Goal: Information Seeking & Learning: Learn about a topic

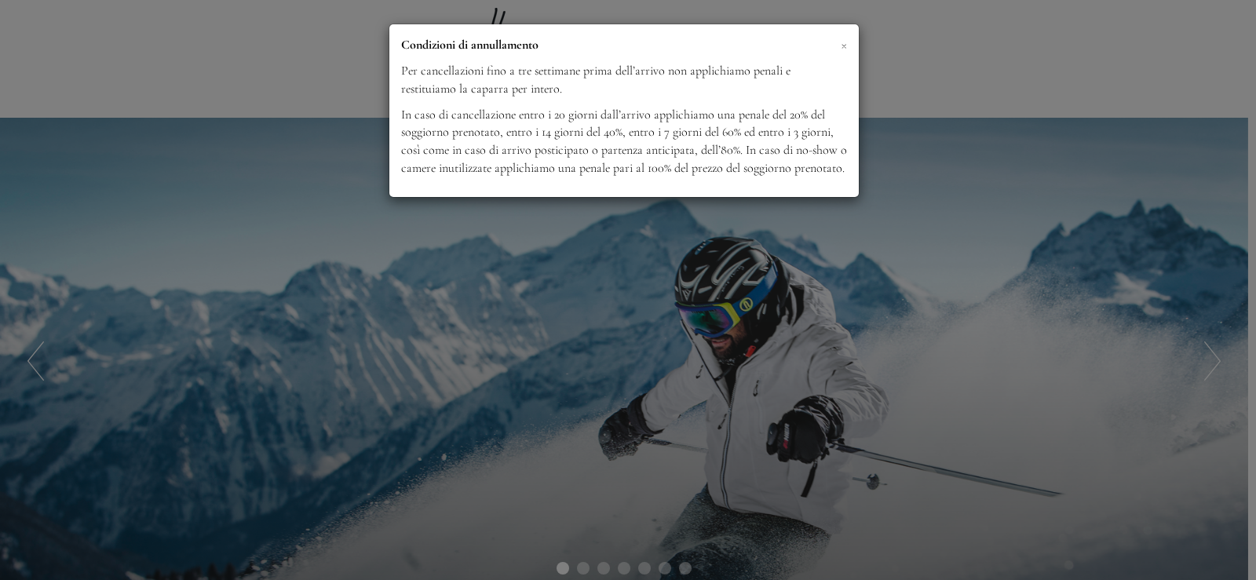
click at [845, 43] on span "×" at bounding box center [844, 45] width 6 height 20
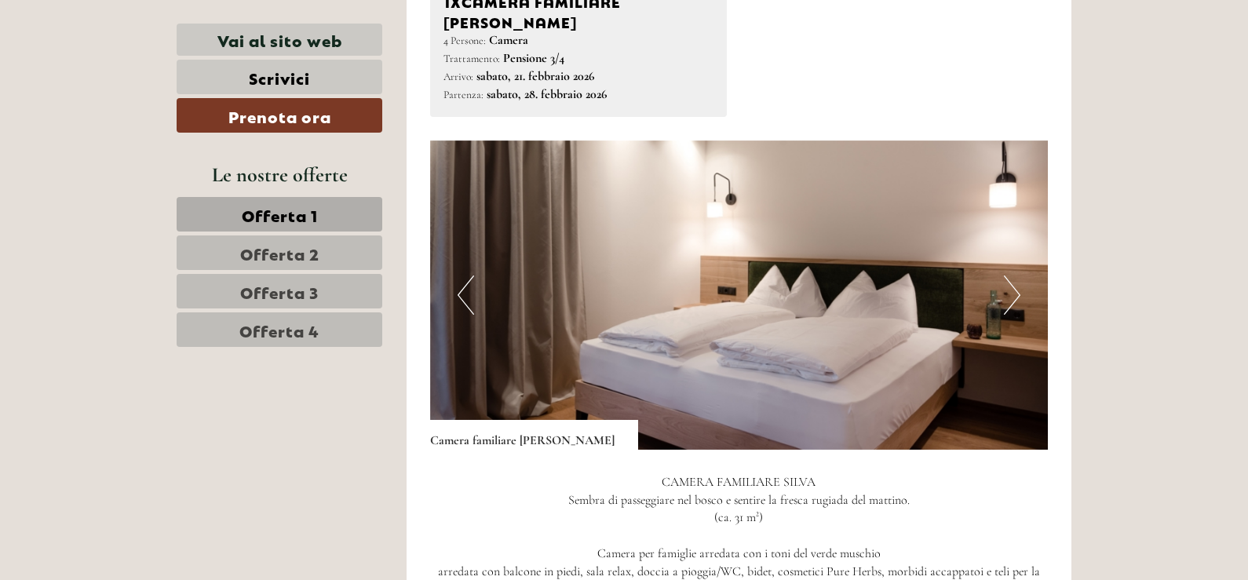
scroll to position [1021, 0]
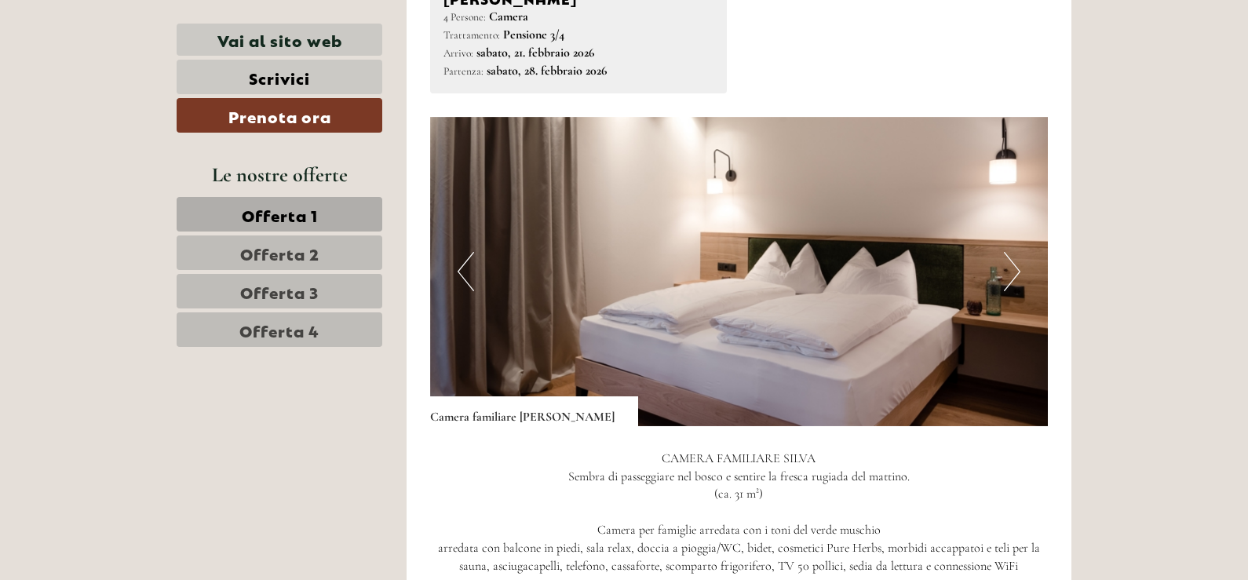
click at [1012, 252] on button "Next" at bounding box center [1012, 271] width 16 height 39
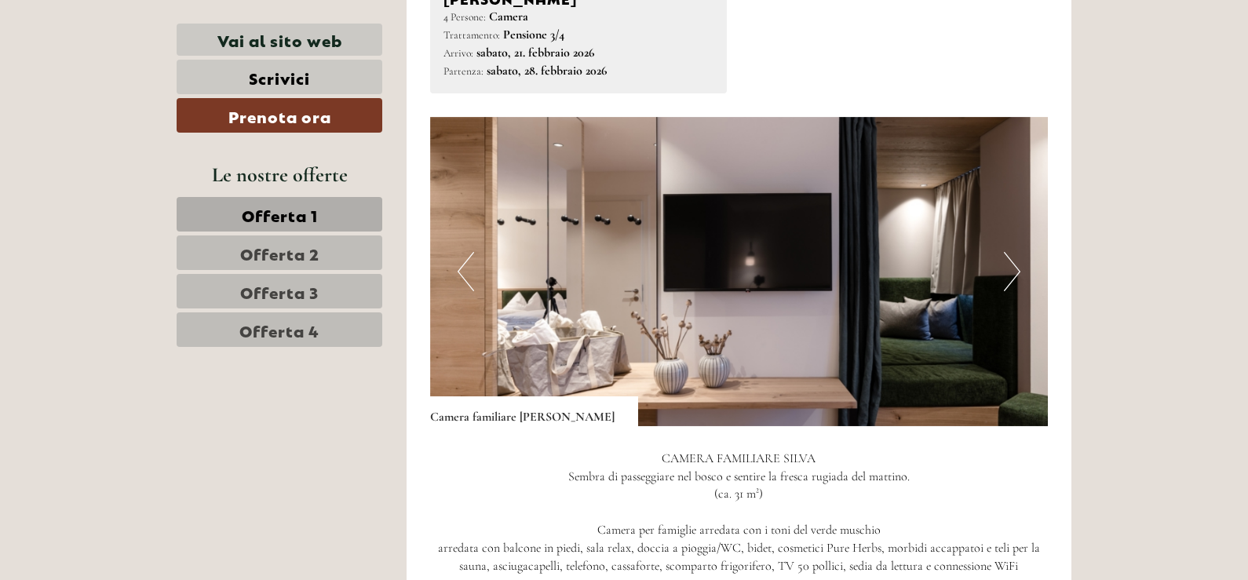
click at [1012, 252] on button "Next" at bounding box center [1012, 271] width 16 height 39
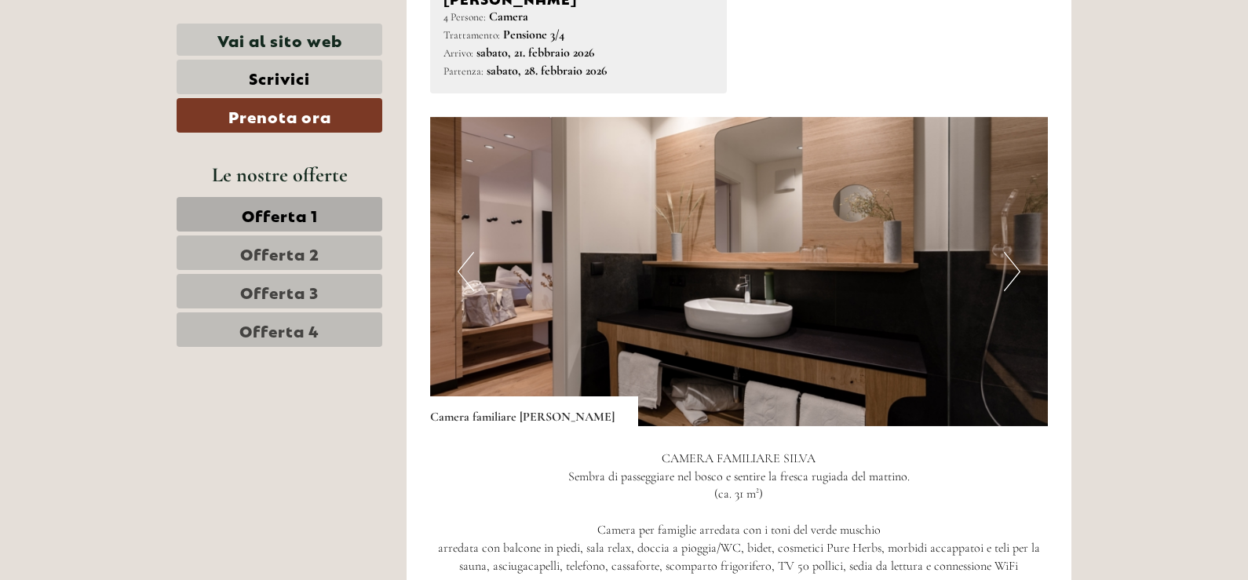
click at [1012, 252] on button "Next" at bounding box center [1012, 271] width 16 height 39
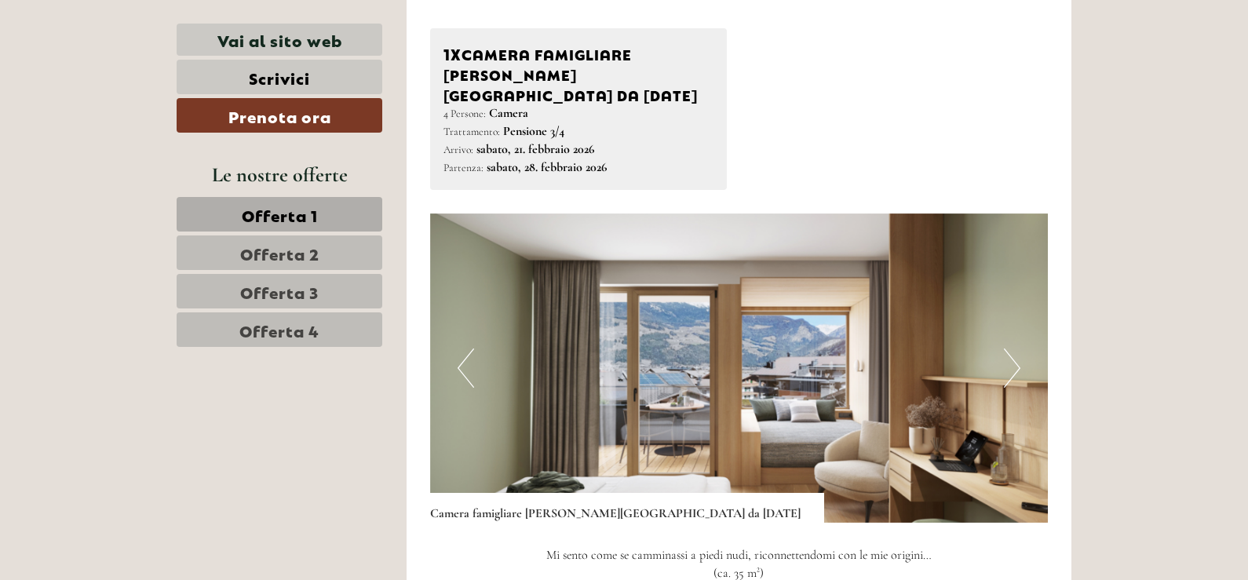
scroll to position [3219, 0]
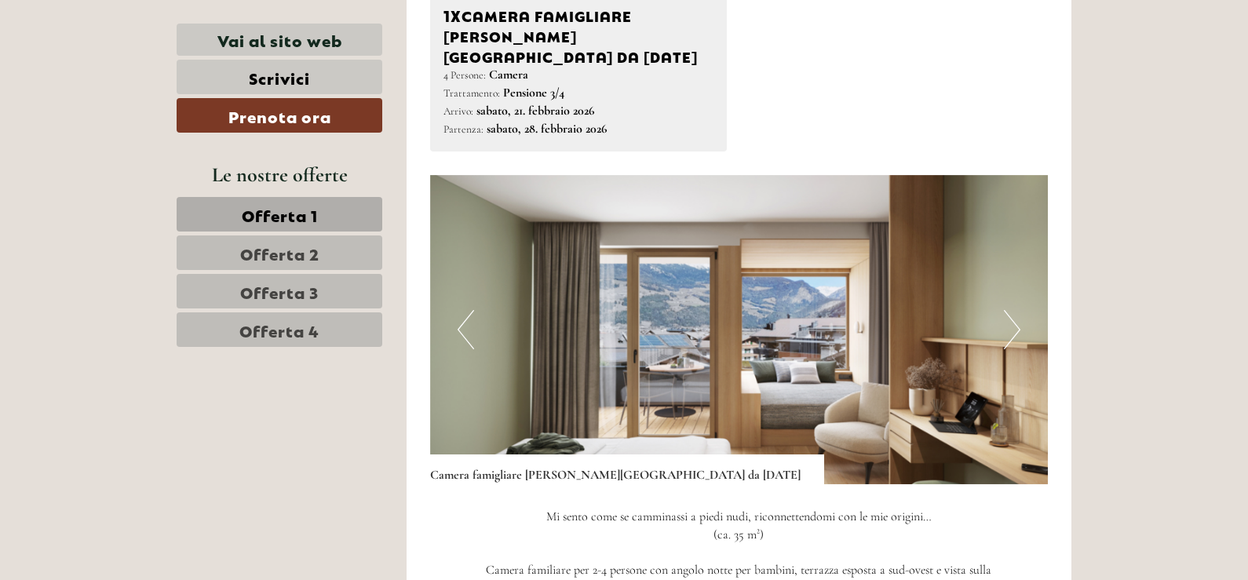
click at [1013, 310] on button "Next" at bounding box center [1012, 329] width 16 height 39
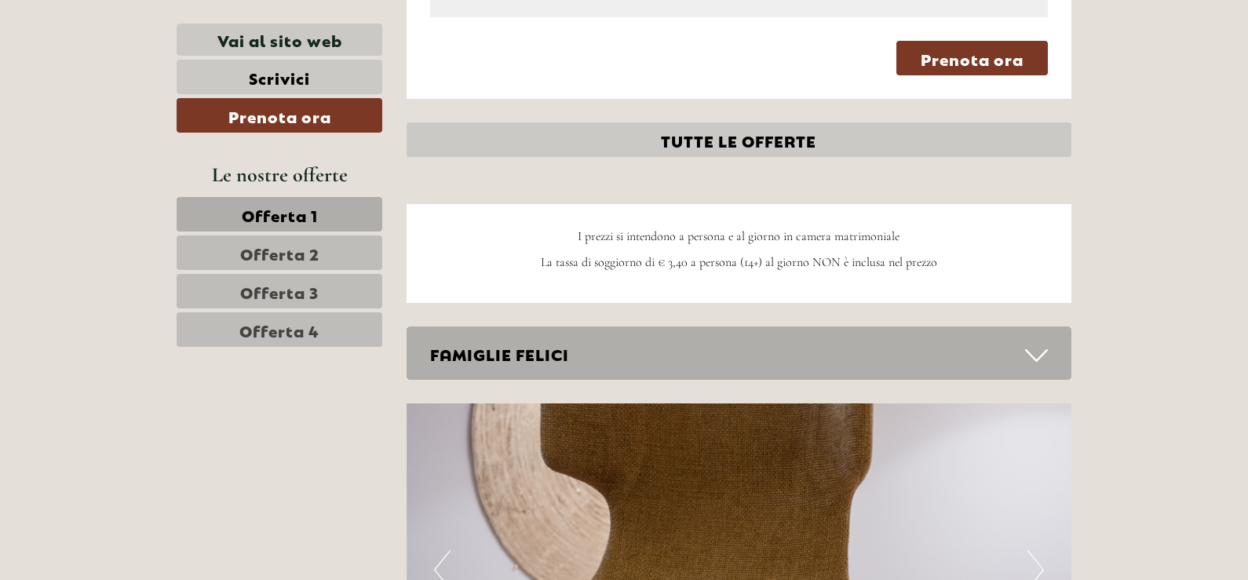
scroll to position [4161, 0]
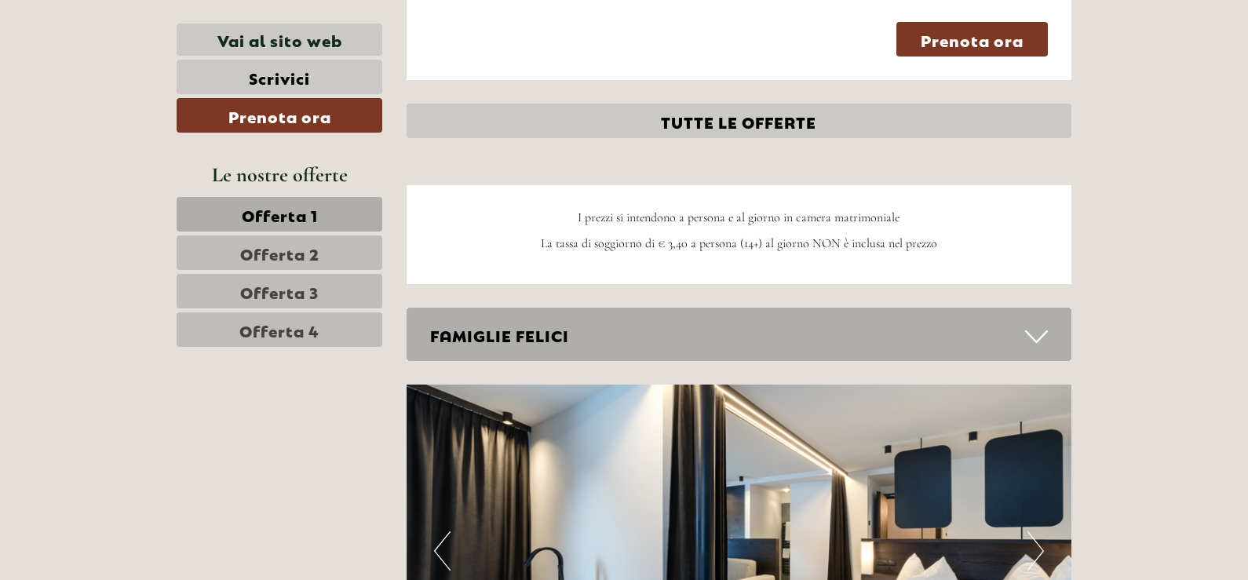
click at [1039, 323] on icon at bounding box center [1036, 336] width 23 height 27
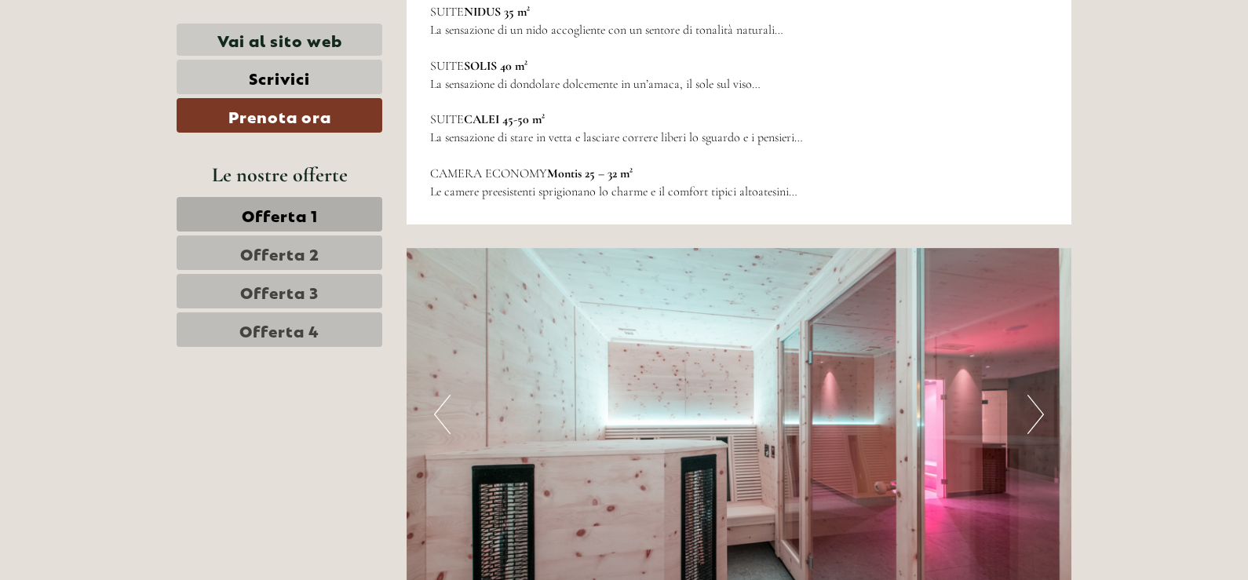
scroll to position [5888, 0]
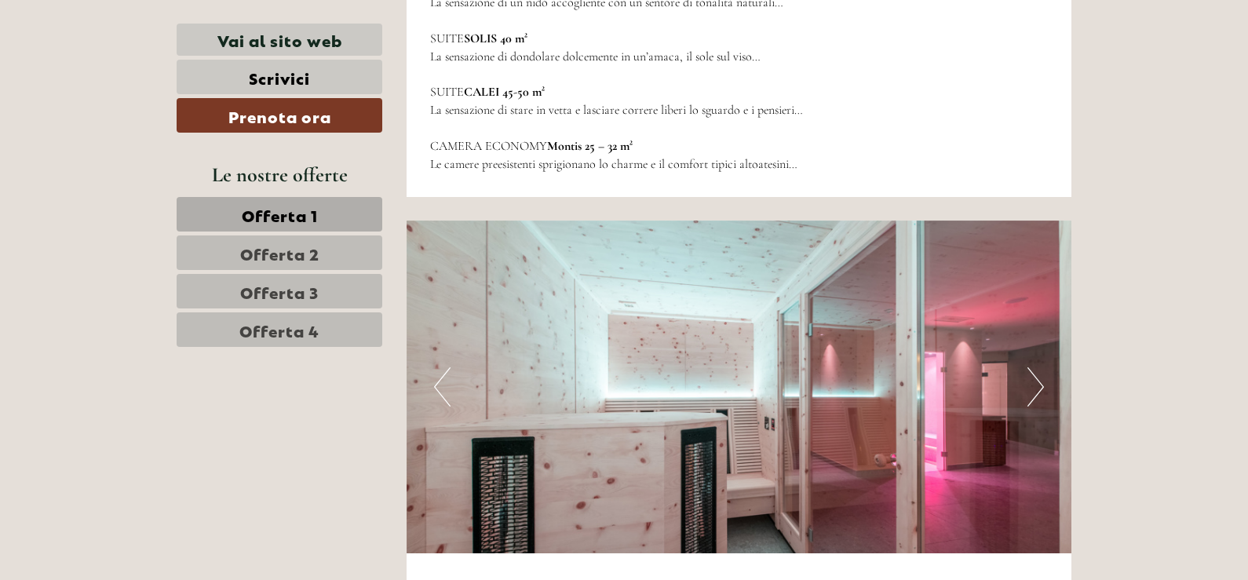
click at [1032, 367] on button "Next" at bounding box center [1036, 386] width 16 height 39
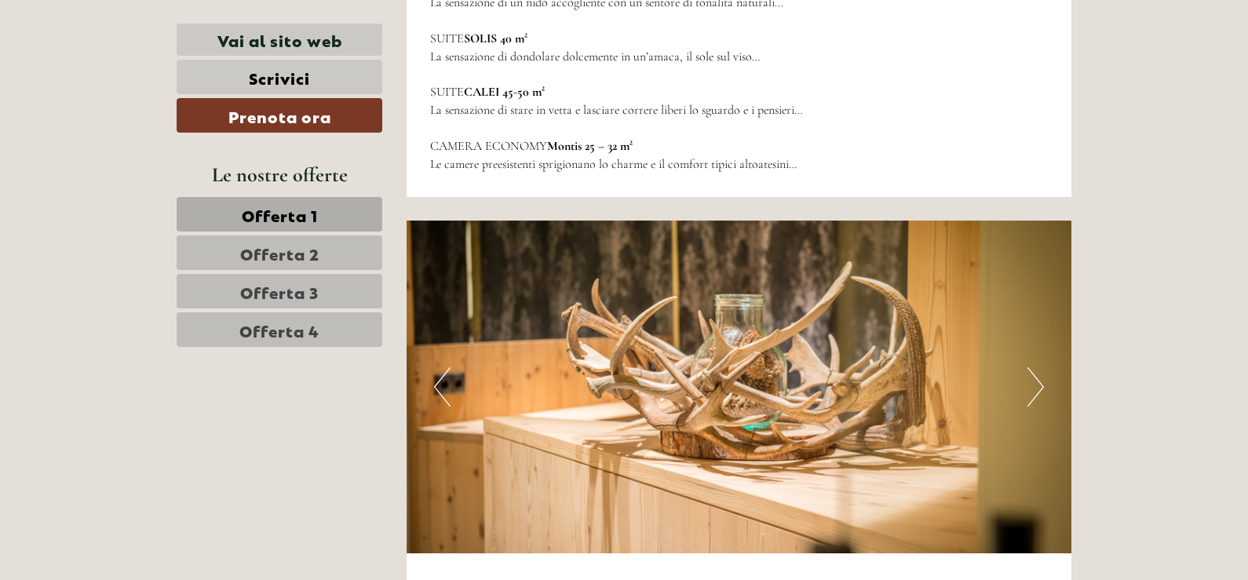
click at [1032, 367] on button "Next" at bounding box center [1036, 386] width 16 height 39
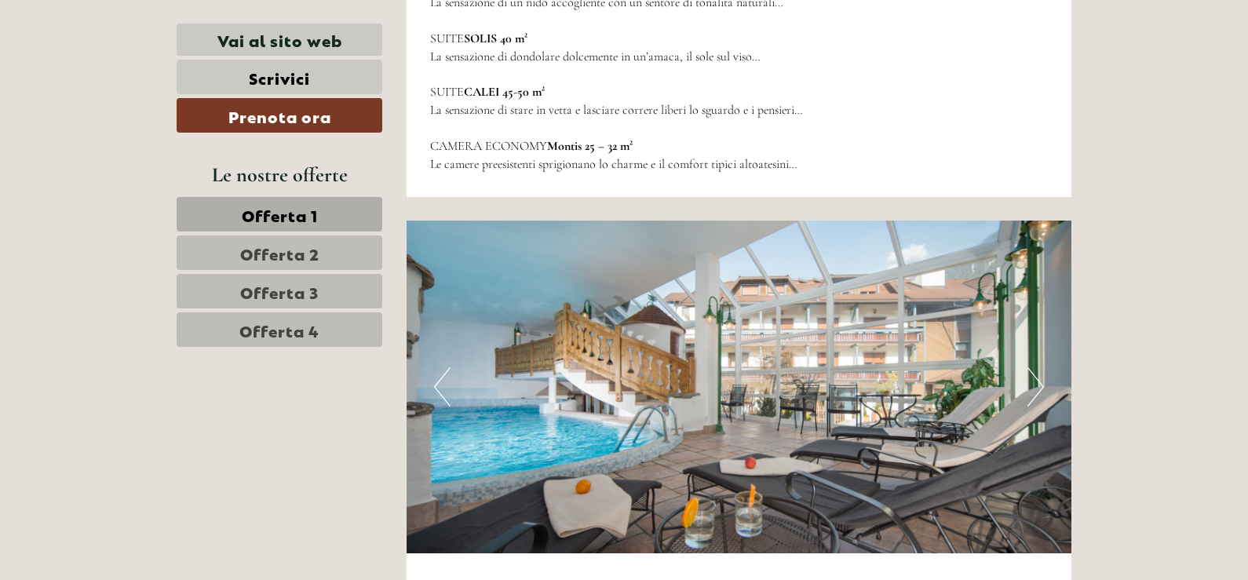
click at [1032, 367] on button "Next" at bounding box center [1036, 386] width 16 height 39
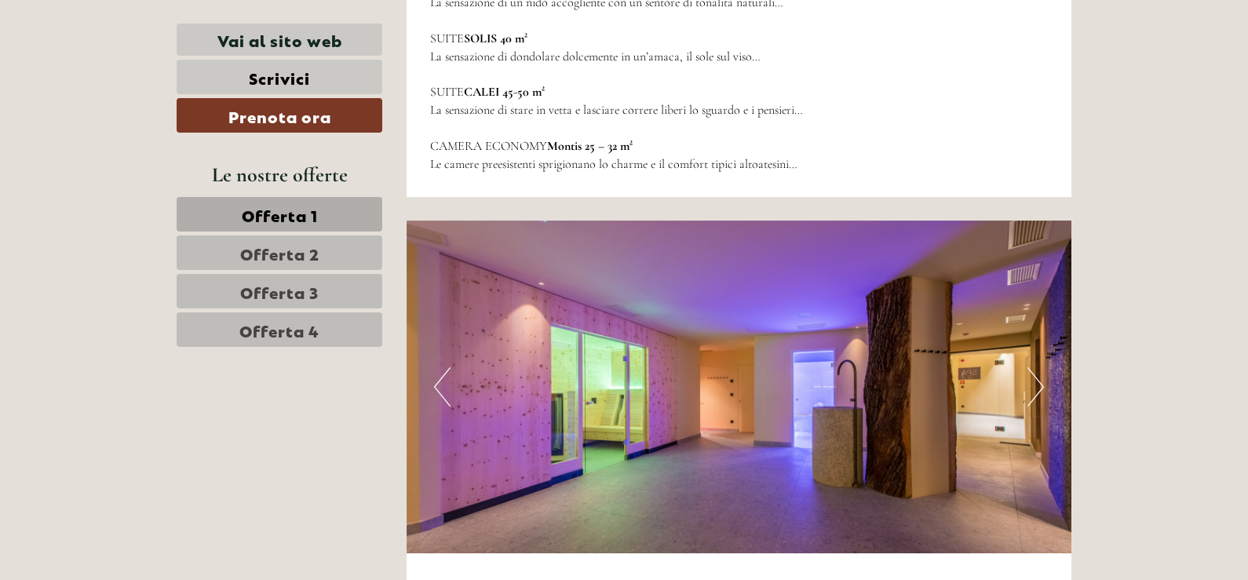
click at [1031, 367] on button "Next" at bounding box center [1036, 386] width 16 height 39
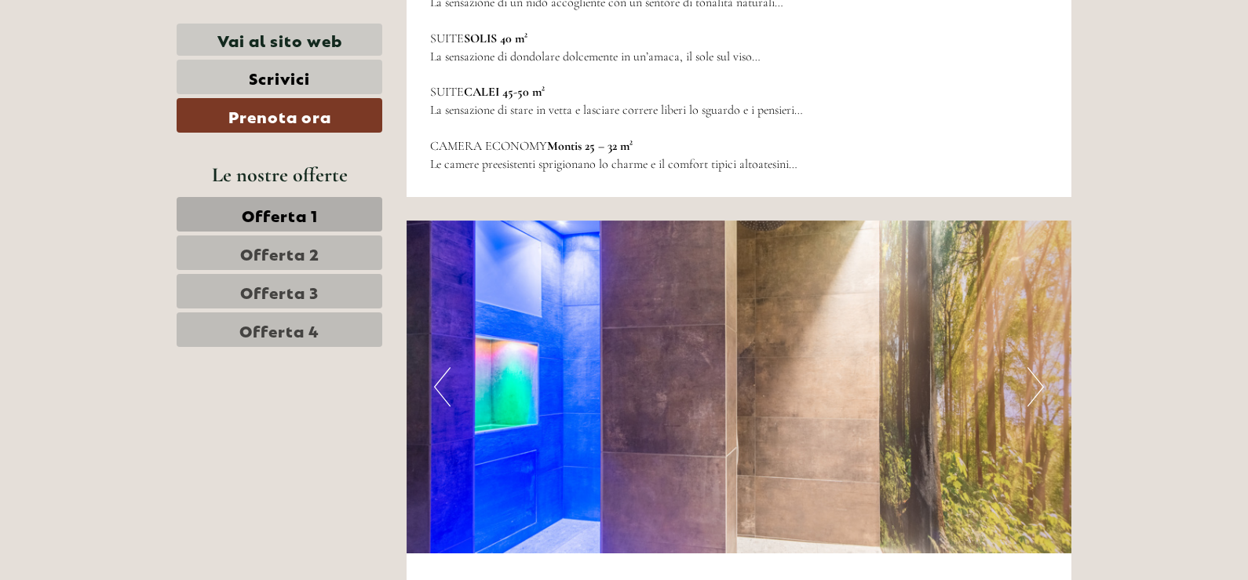
click at [1031, 367] on button "Next" at bounding box center [1036, 386] width 16 height 39
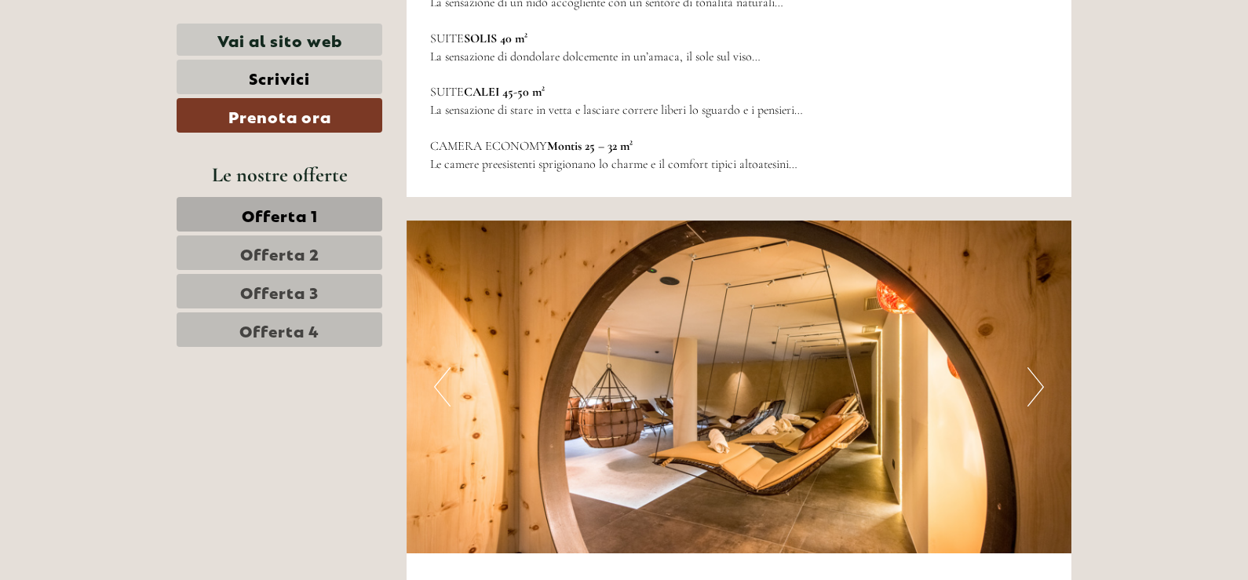
click at [1031, 367] on button "Next" at bounding box center [1036, 386] width 16 height 39
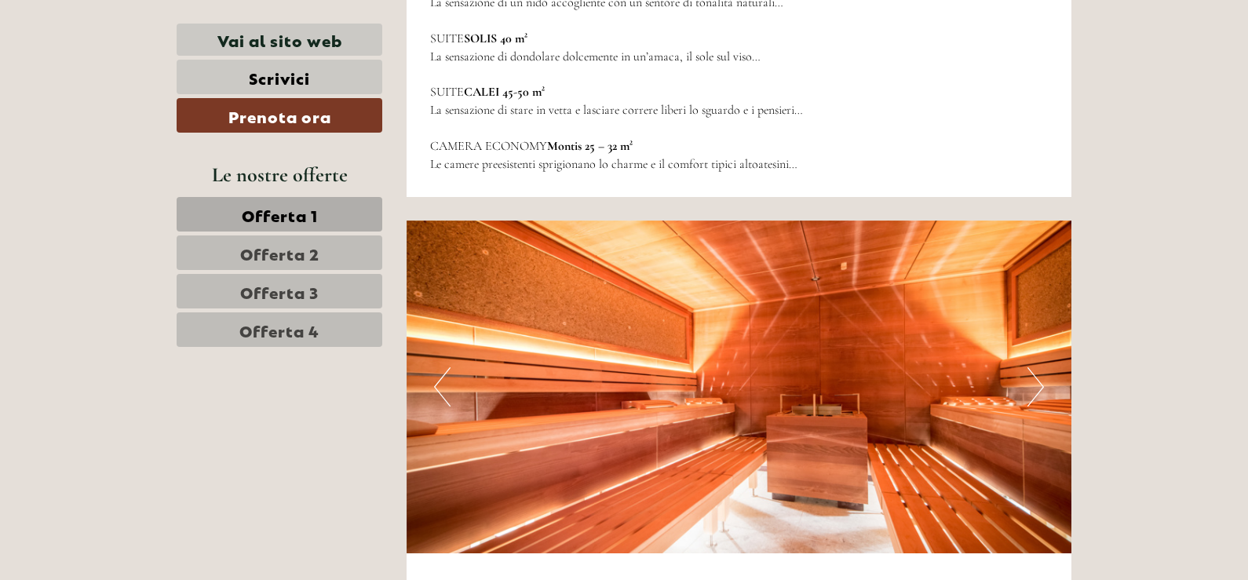
click at [1031, 367] on button "Next" at bounding box center [1036, 386] width 16 height 39
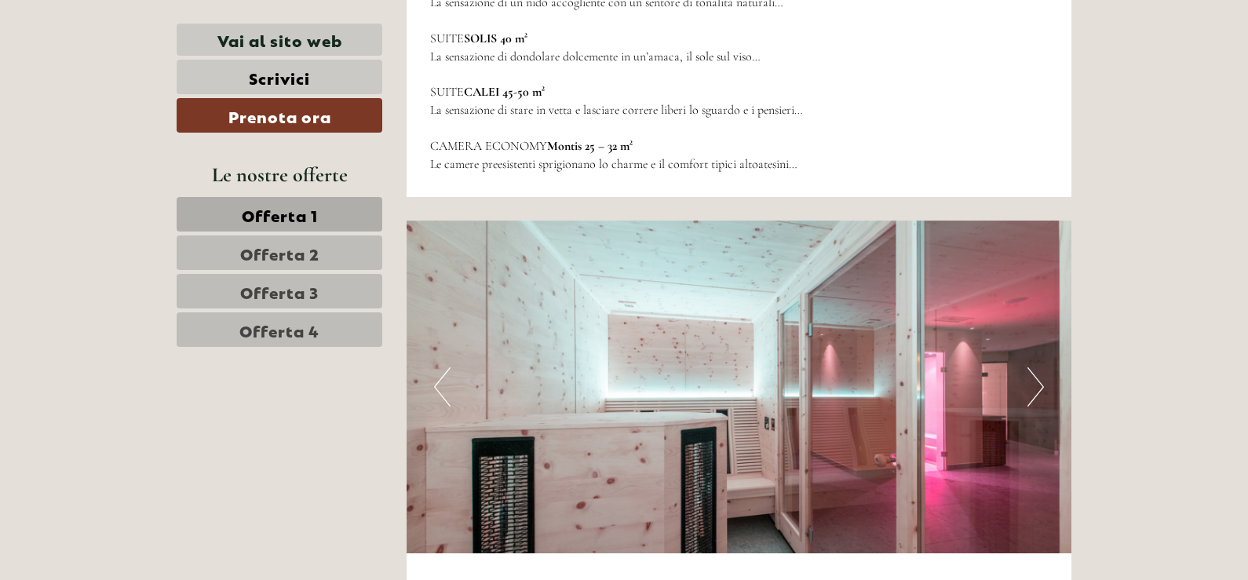
click at [1031, 367] on button "Next" at bounding box center [1036, 386] width 16 height 39
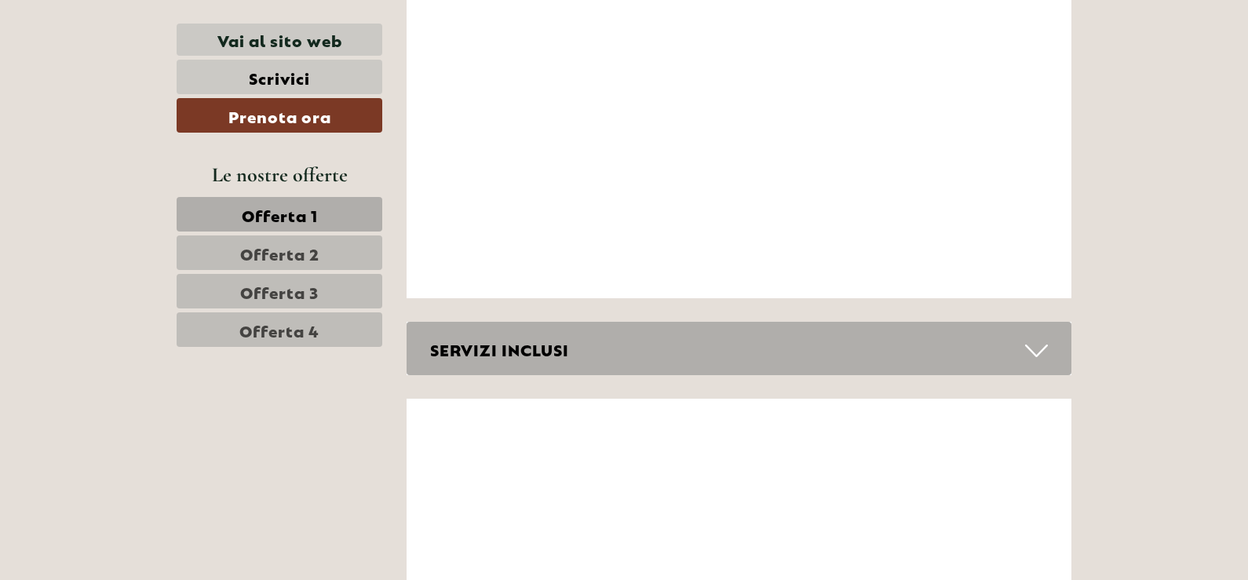
scroll to position [7301, 0]
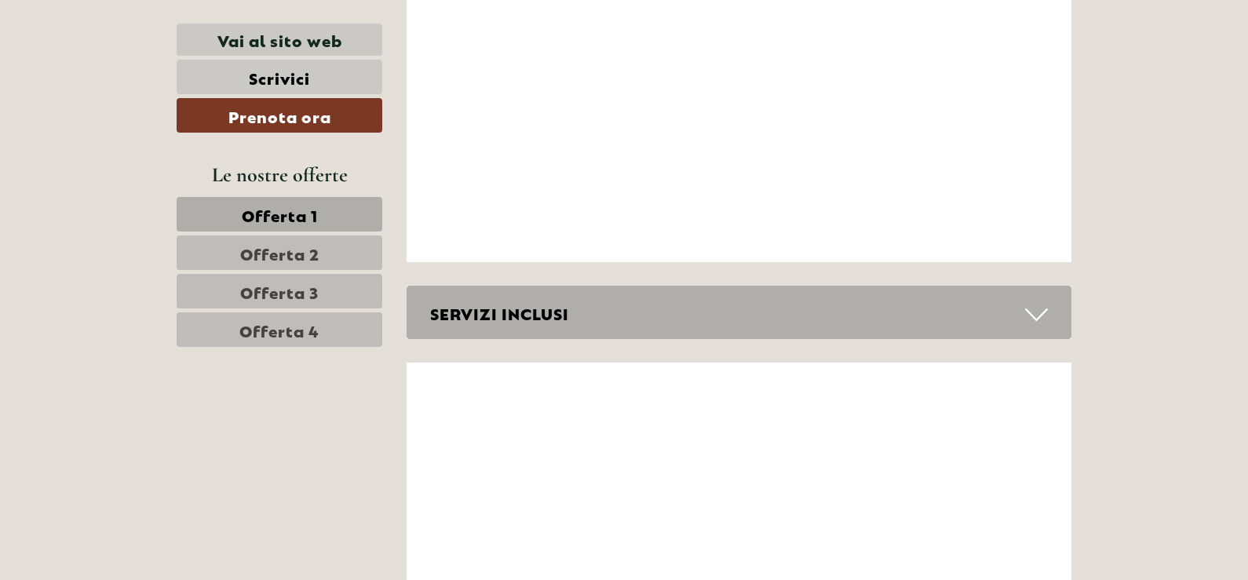
click at [1043, 301] on icon at bounding box center [1036, 314] width 23 height 27
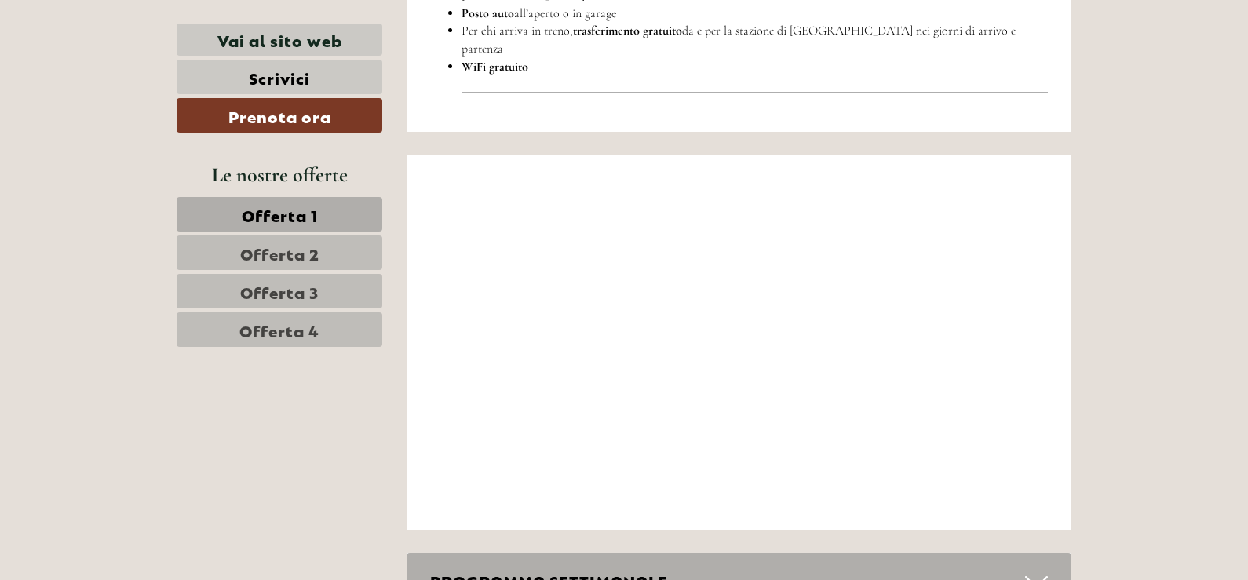
scroll to position [8322, 0]
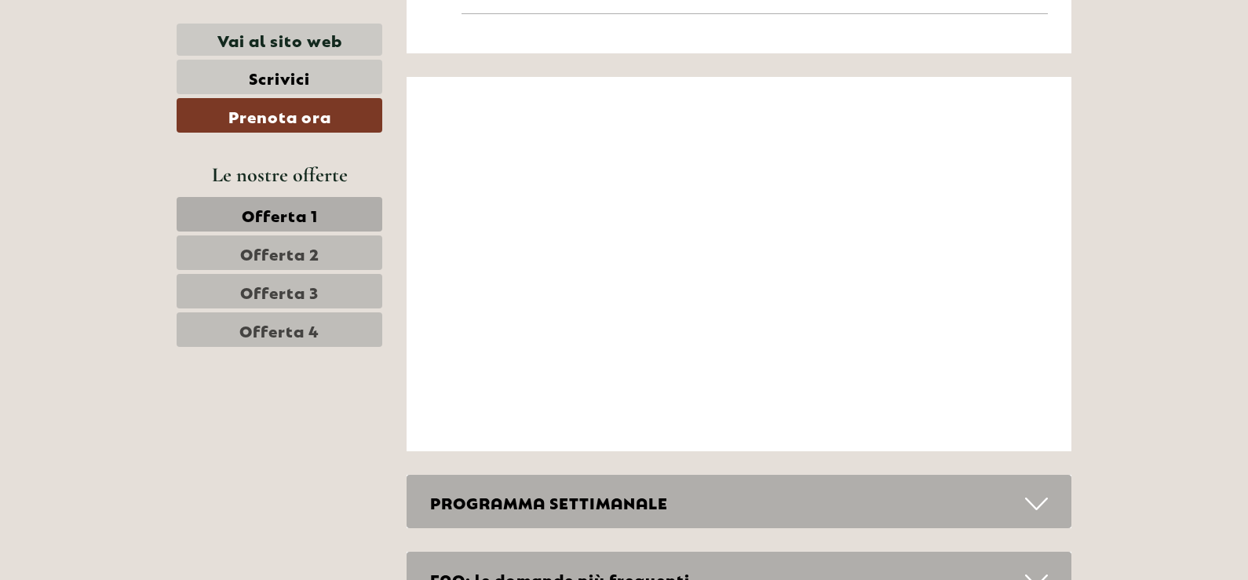
click at [1025, 491] on icon at bounding box center [1036, 504] width 23 height 27
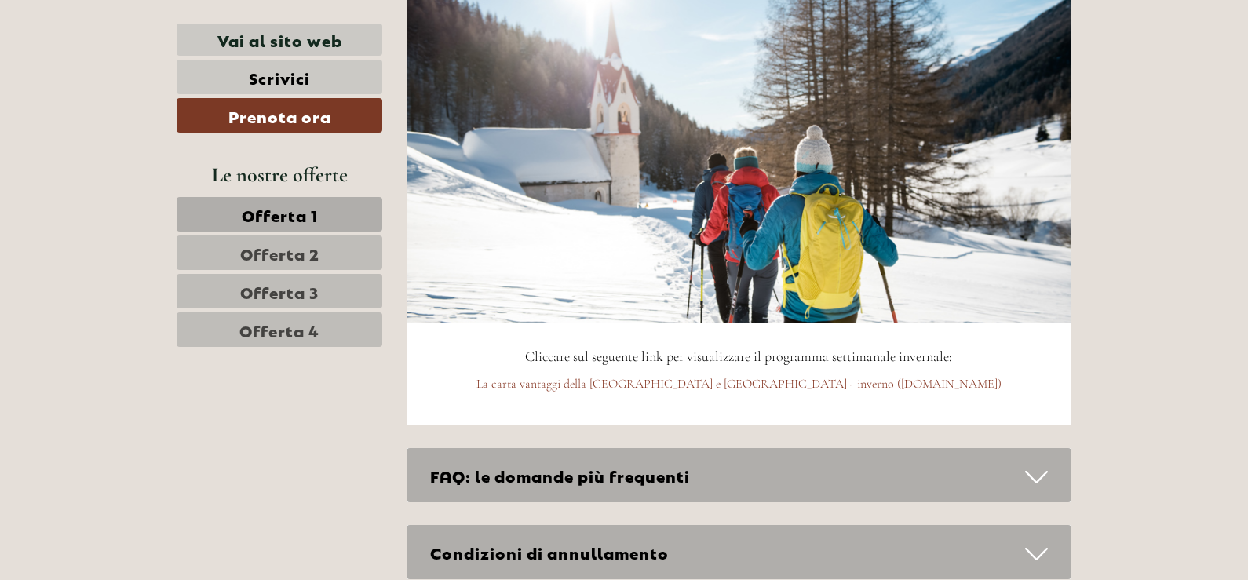
scroll to position [8871, 0]
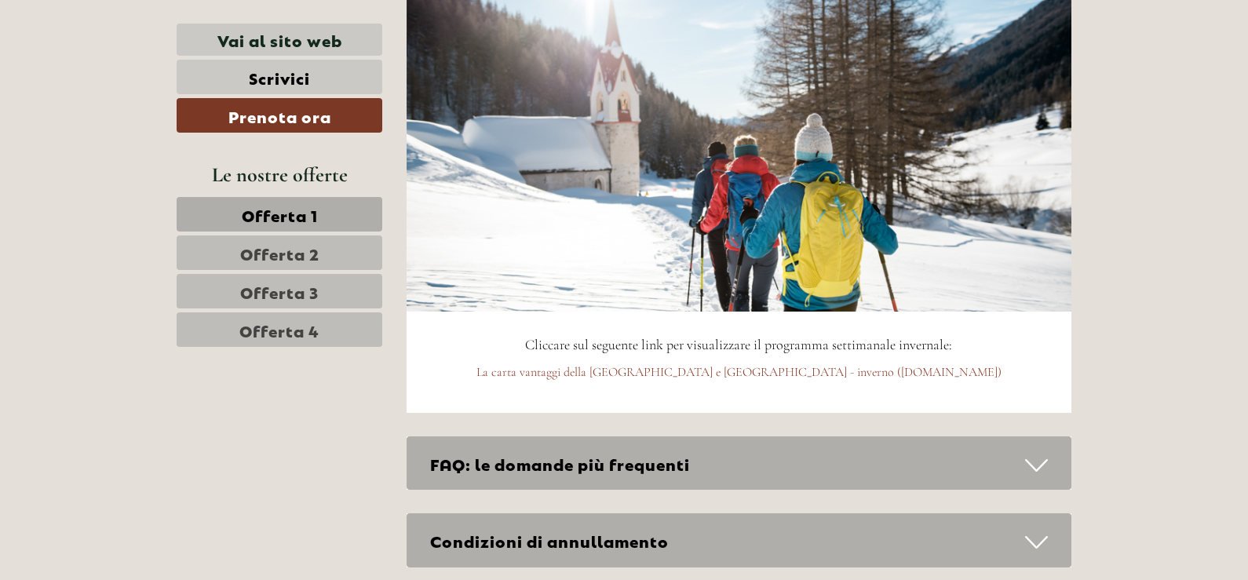
click at [1037, 452] on icon at bounding box center [1036, 465] width 23 height 27
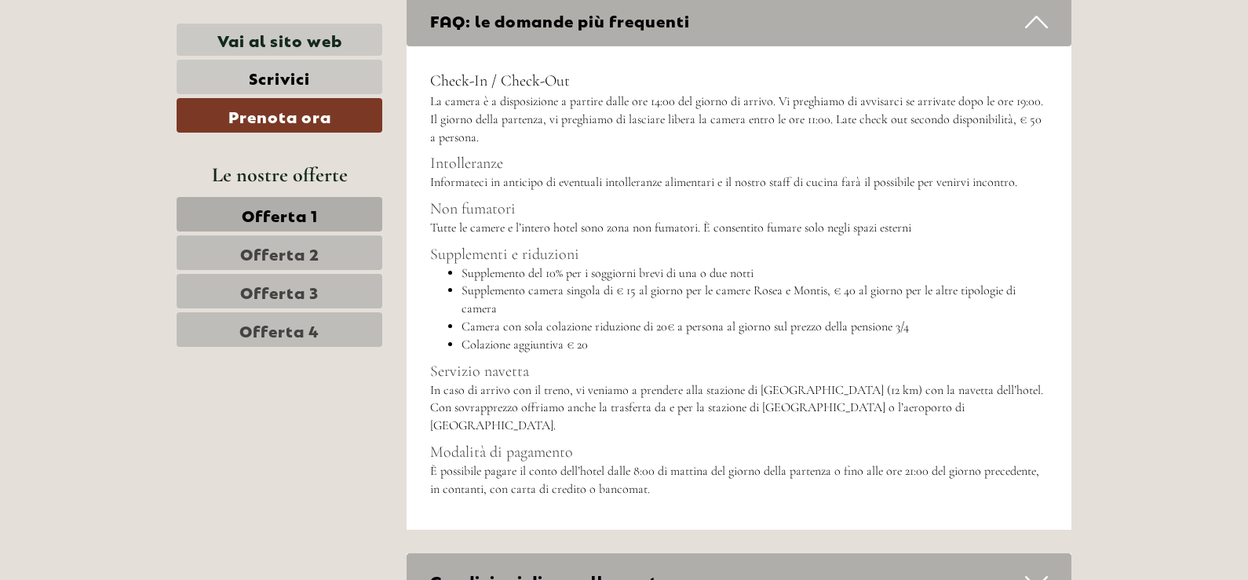
scroll to position [9342, 0]
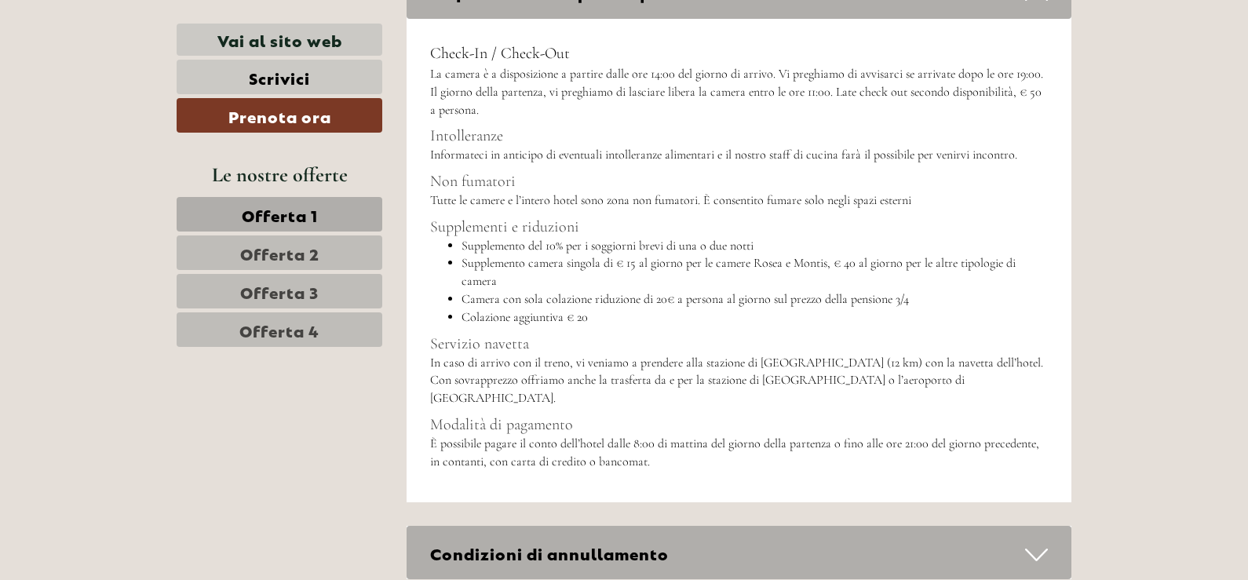
click at [1004, 526] on div "Condizioni di annullamento" at bounding box center [740, 553] width 666 height 54
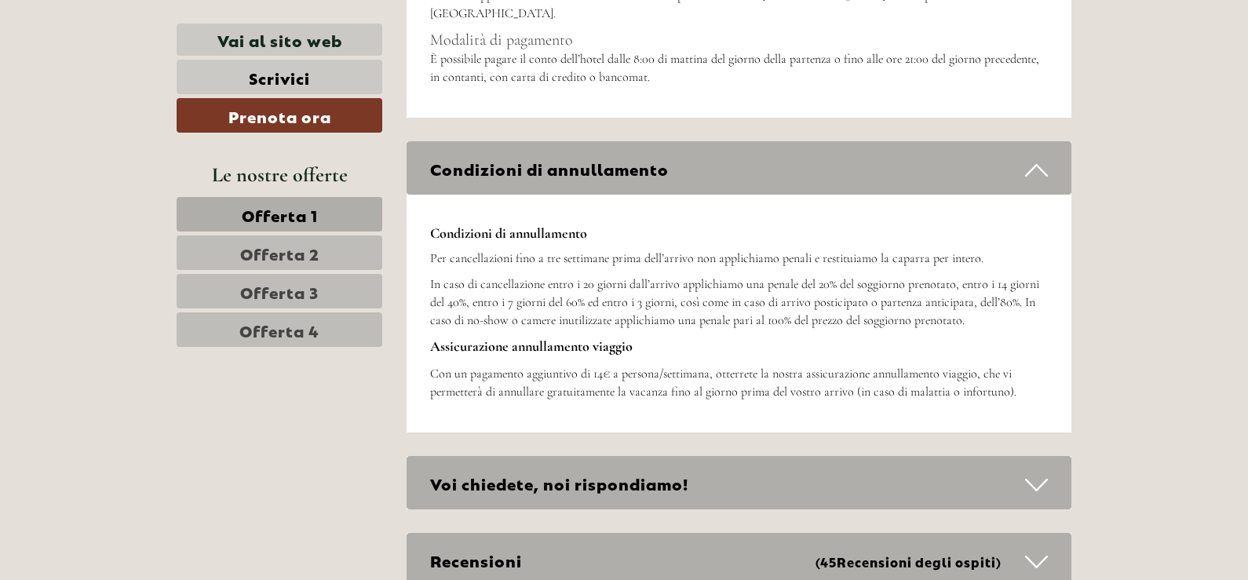
scroll to position [9735, 0]
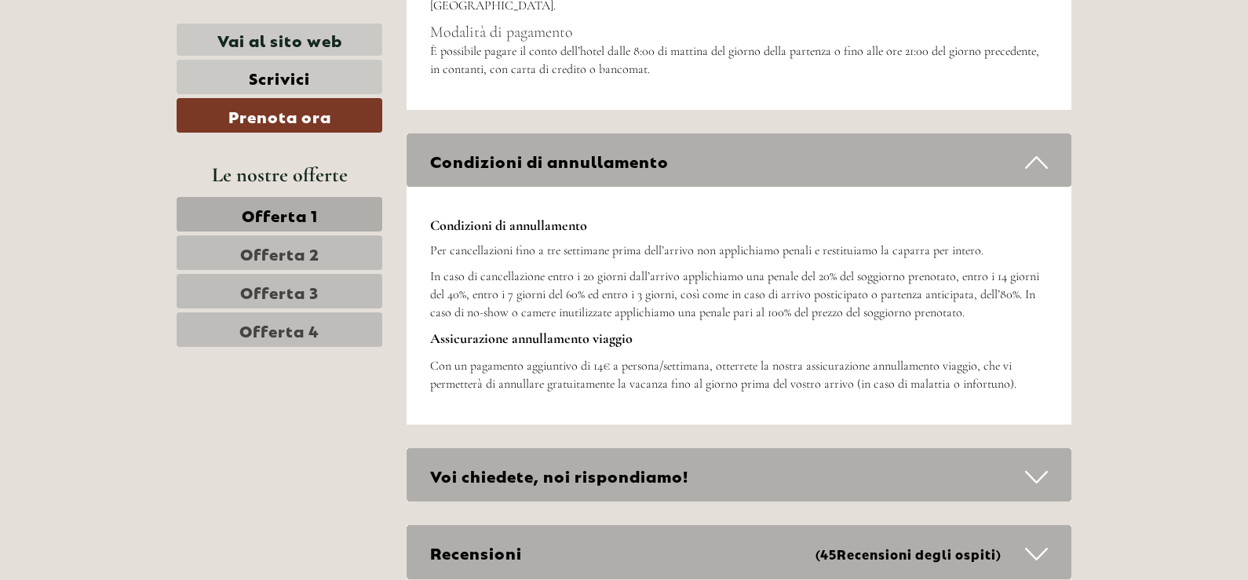
click at [1032, 464] on icon at bounding box center [1036, 477] width 23 height 27
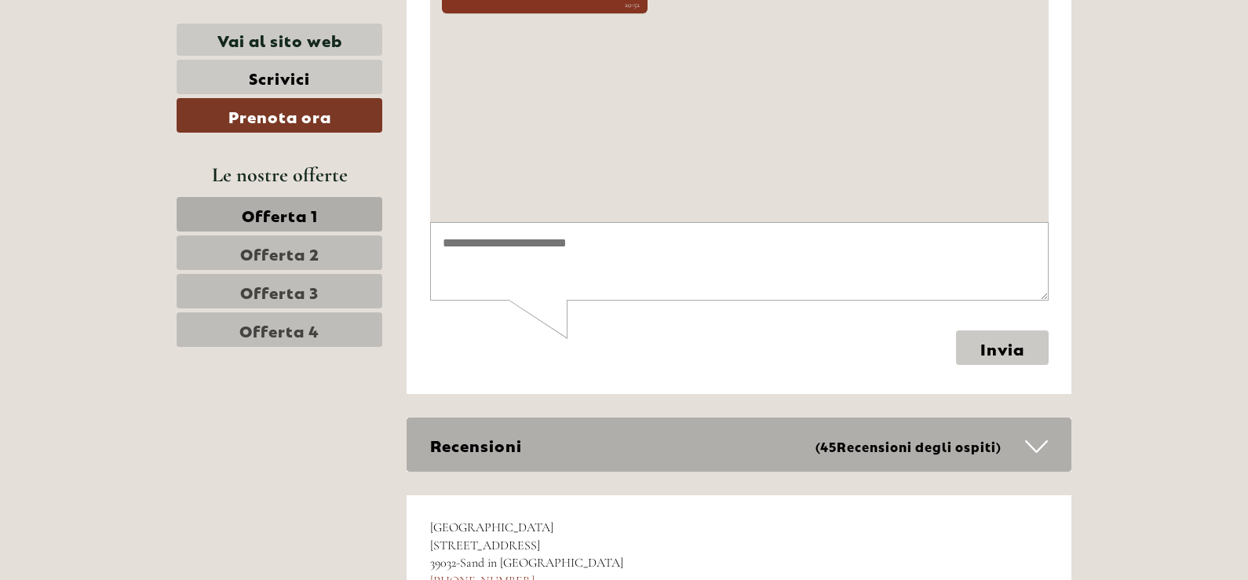
scroll to position [10363, 0]
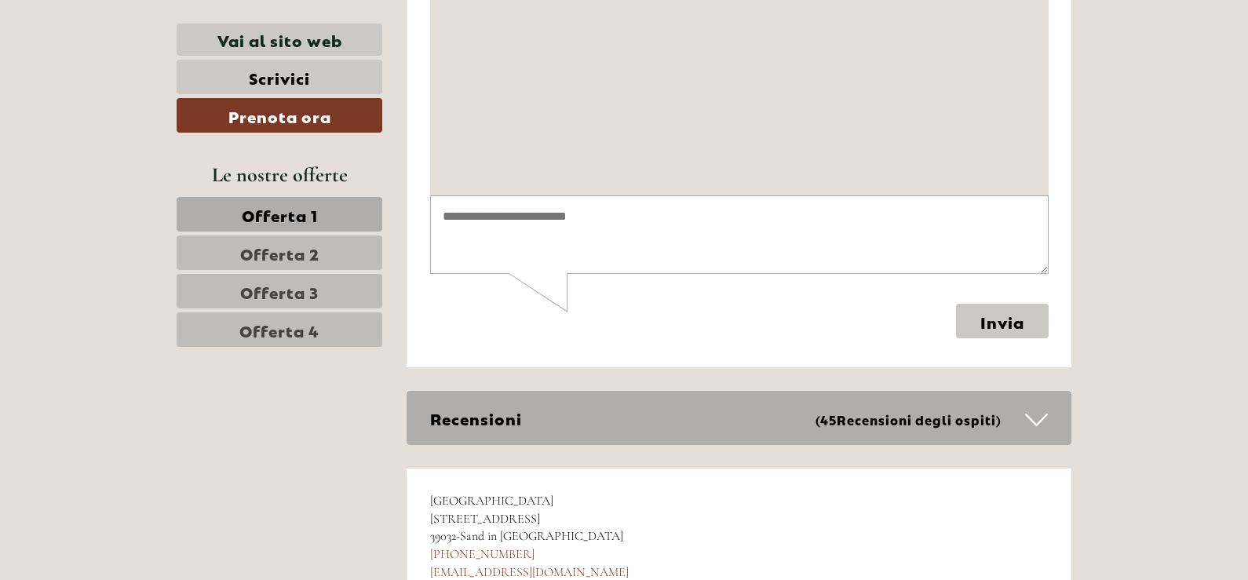
click at [1039, 407] on icon at bounding box center [1036, 420] width 23 height 27
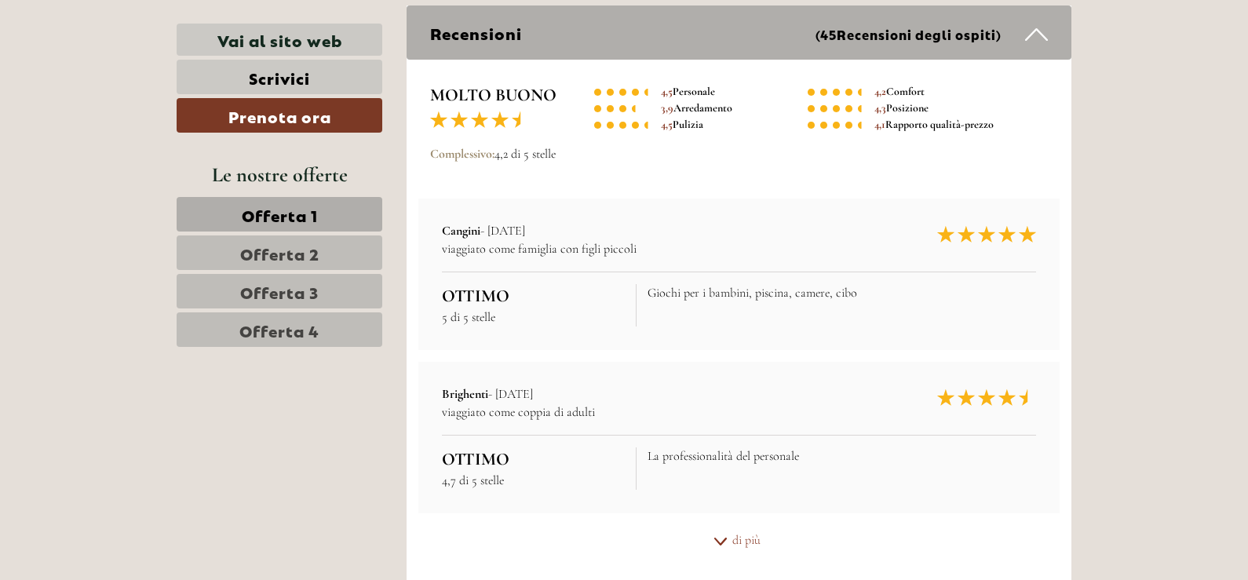
scroll to position [10755, 0]
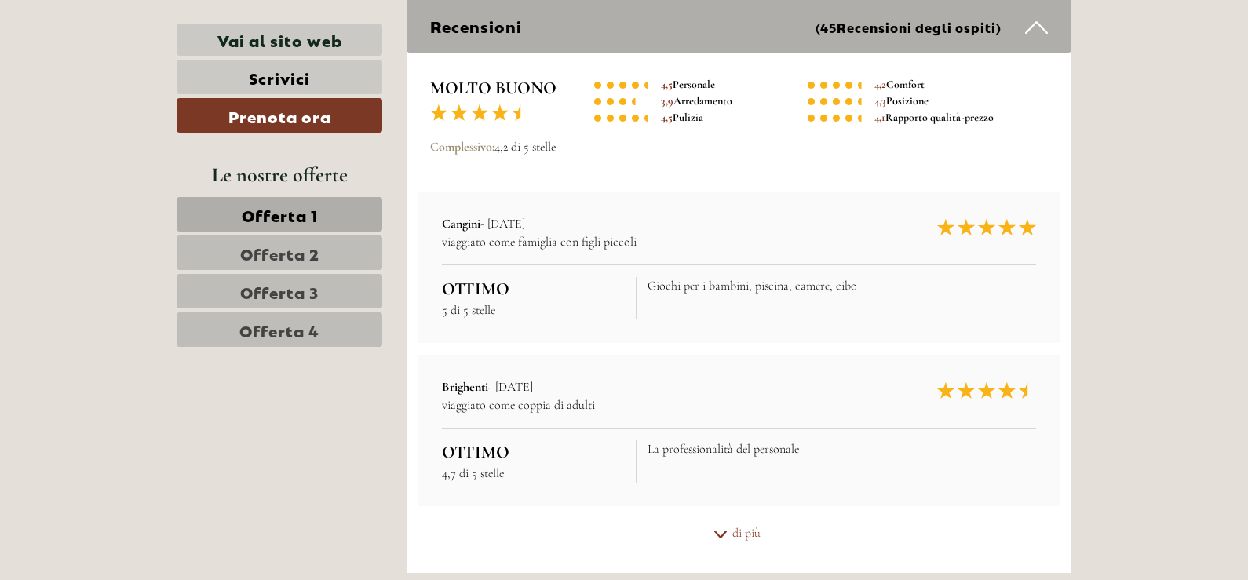
click at [727, 531] on icon at bounding box center [721, 535] width 16 height 8
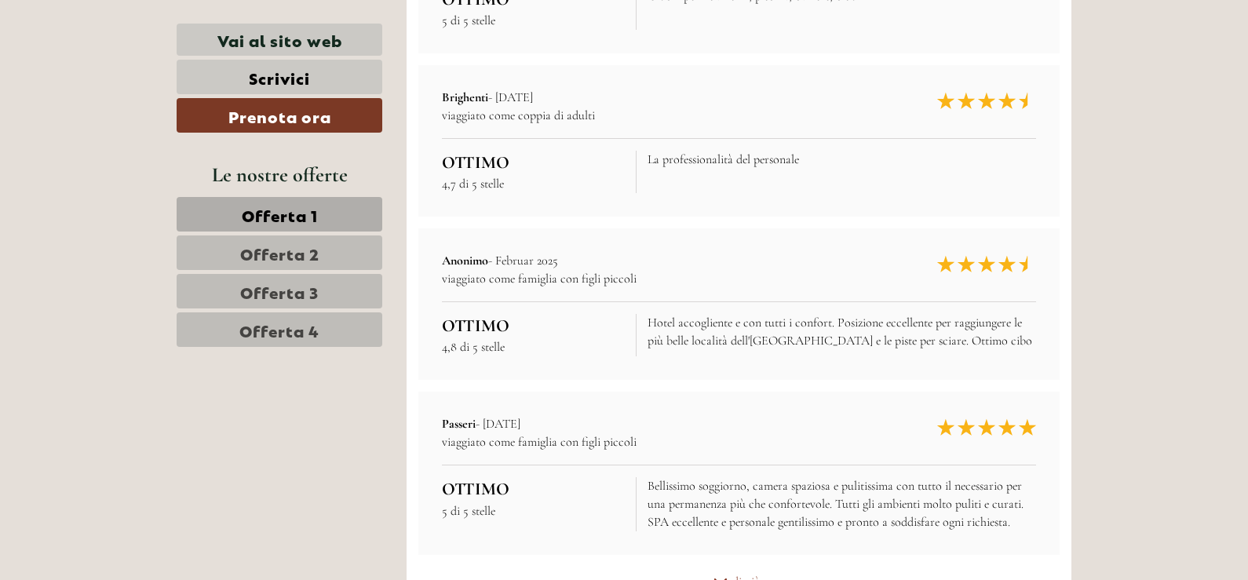
scroll to position [11069, 0]
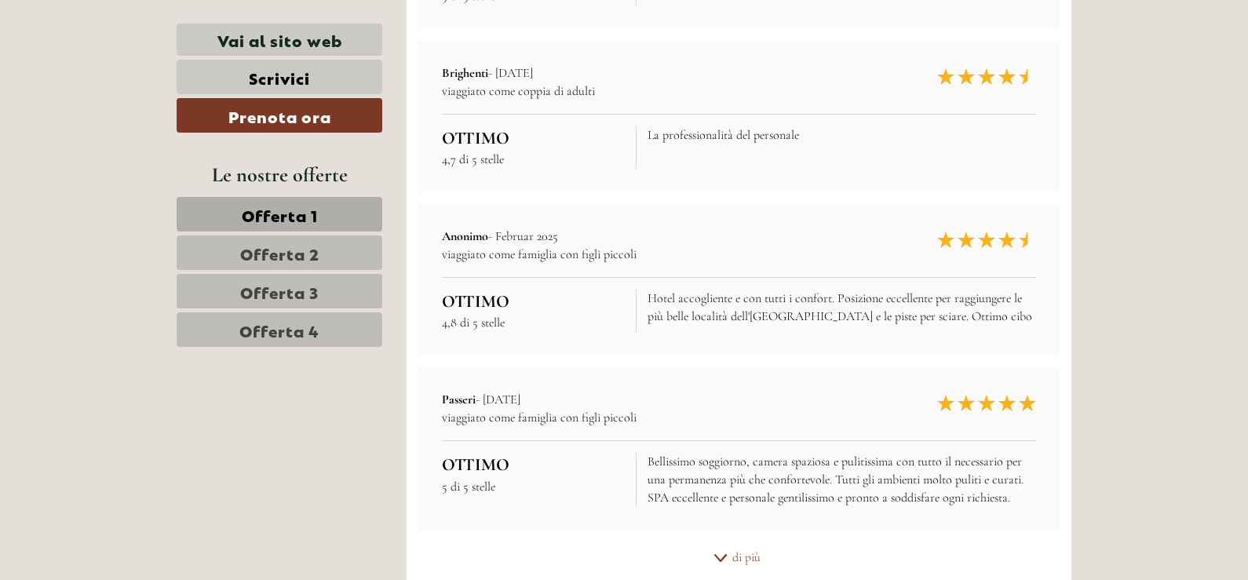
click at [717, 554] on icon at bounding box center [721, 558] width 16 height 8
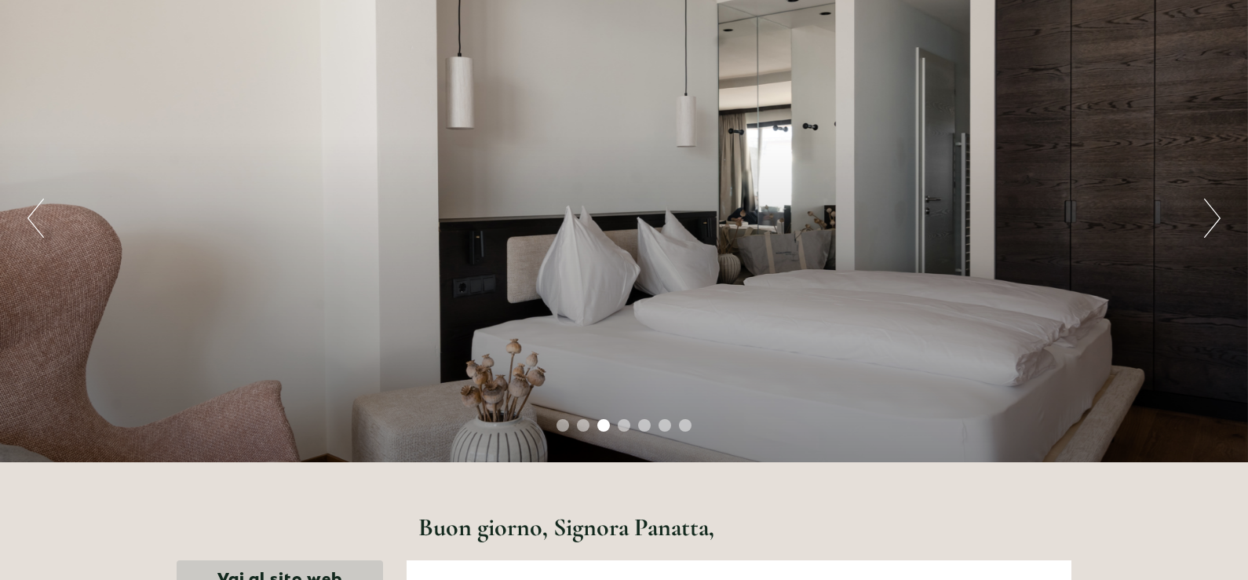
scroll to position [0, 0]
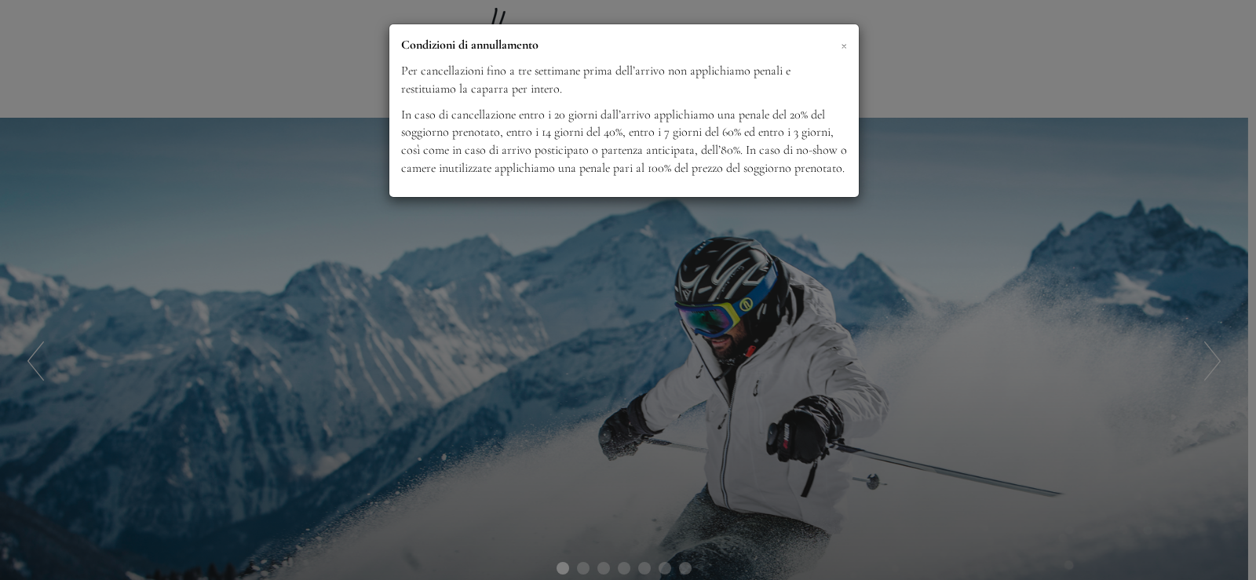
click at [842, 46] on span "×" at bounding box center [844, 45] width 6 height 20
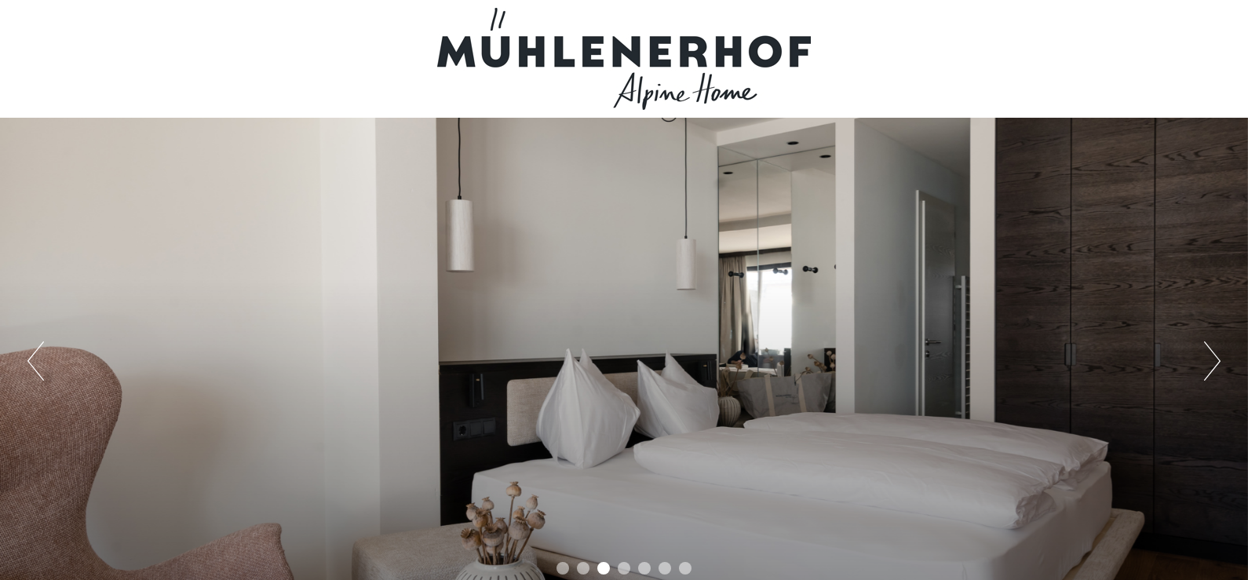
drag, startPoint x: 824, startPoint y: 45, endPoint x: 351, endPoint y: 46, distance: 473.4
click at [334, 46] on div at bounding box center [623, 59] width 879 height 102
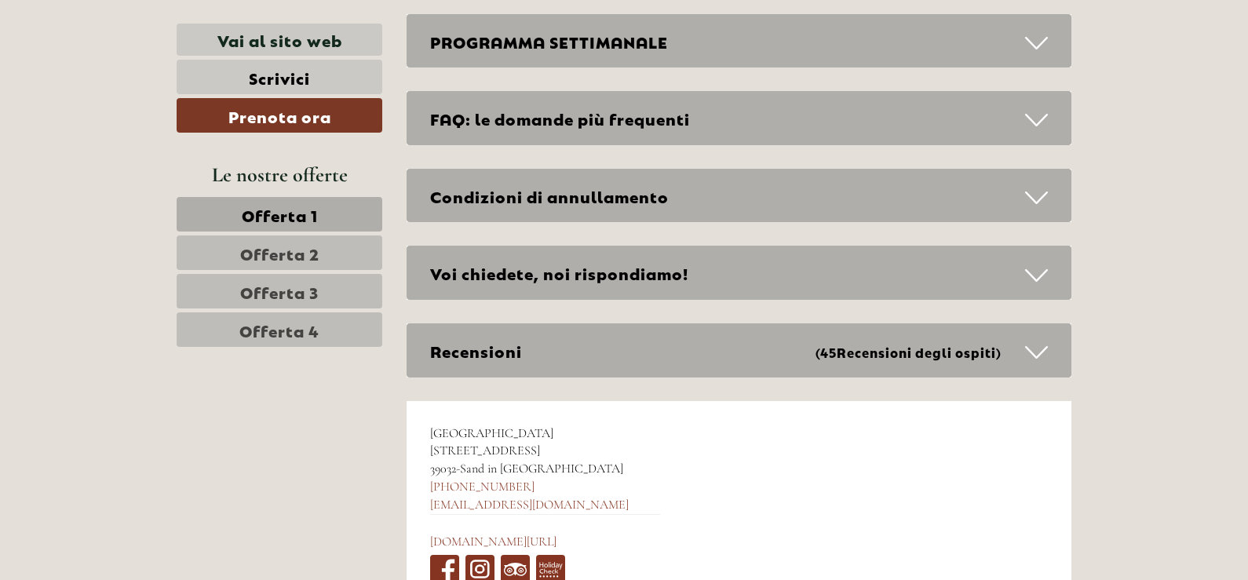
scroll to position [7379, 0]
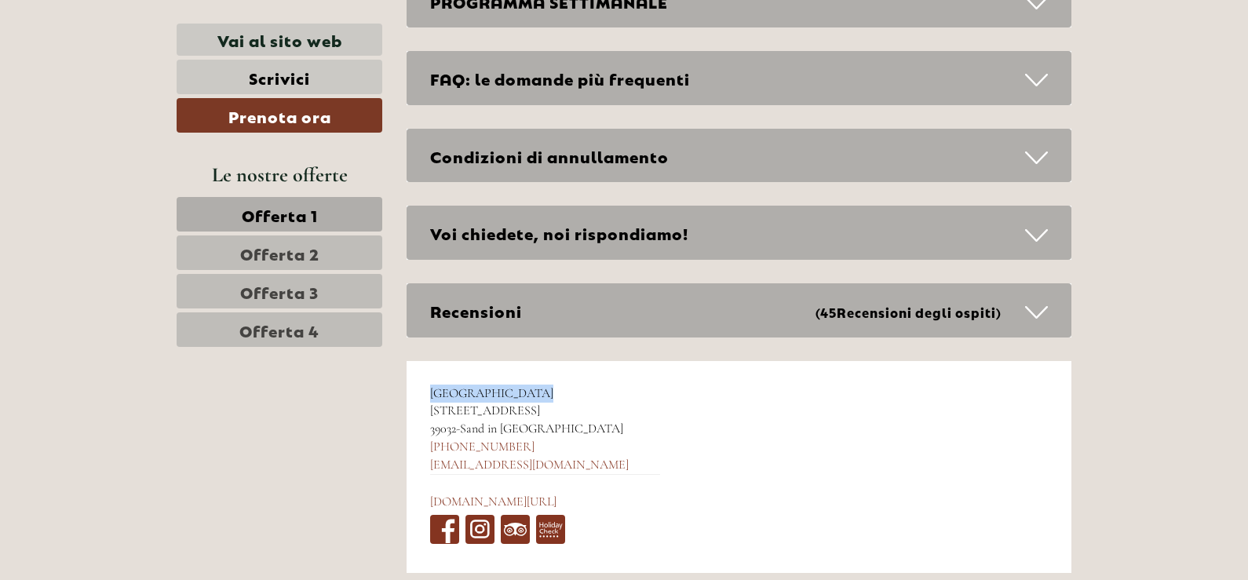
drag, startPoint x: 430, startPoint y: 312, endPoint x: 561, endPoint y: 320, distance: 130.5
click at [552, 361] on div "Hotel Mühlenerhof Wierenweg 16 39032 - Sand in Taufers +39 0474 658444 info@mue…" at bounding box center [545, 467] width 277 height 213
copy span "[GEOGRAPHIC_DATA]"
